Goal: Task Accomplishment & Management: Manage account settings

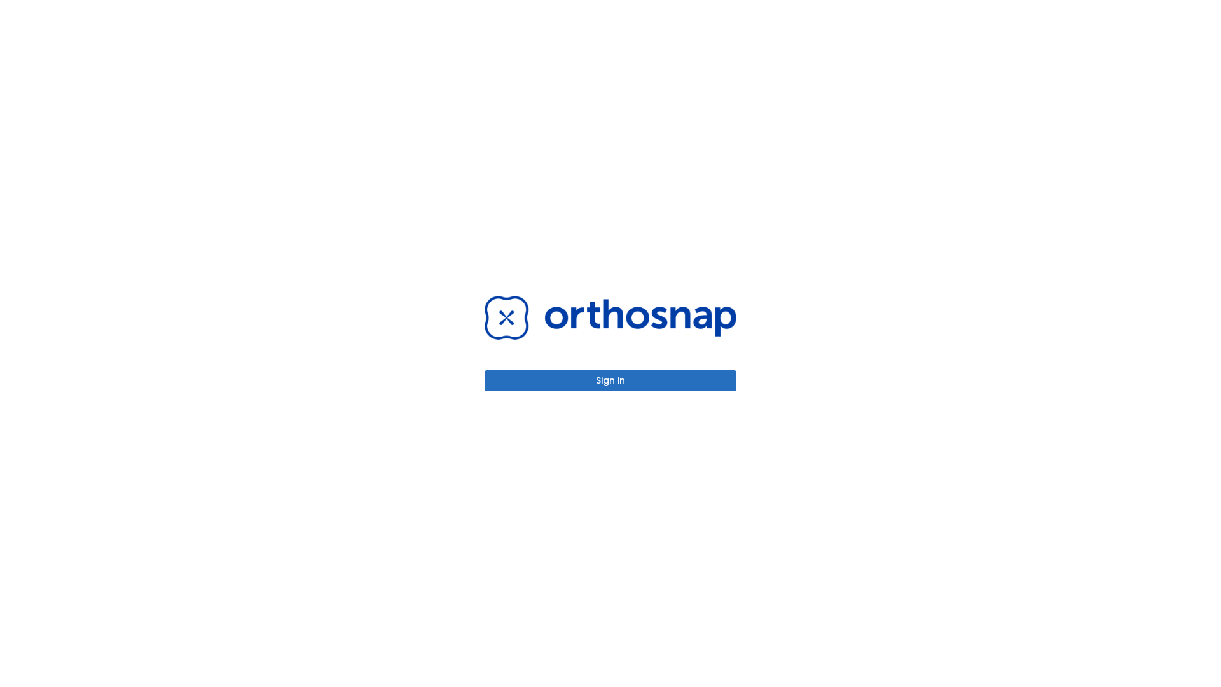
click at [610, 380] on button "Sign in" at bounding box center [610, 380] width 252 height 21
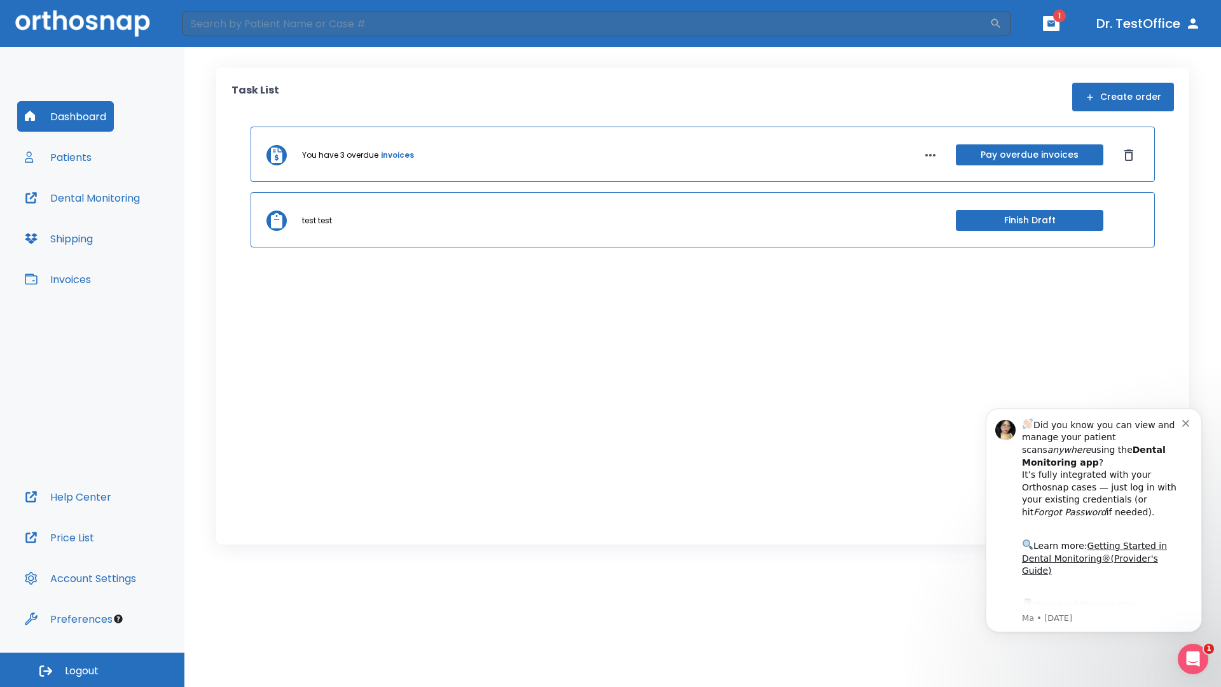
click at [92, 669] on span "Logout" at bounding box center [82, 671] width 34 height 14
